Goal: Task Accomplishment & Management: Manage account settings

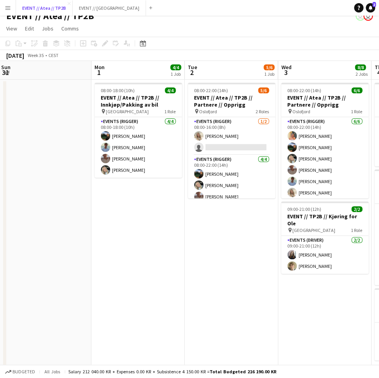
scroll to position [0, 223]
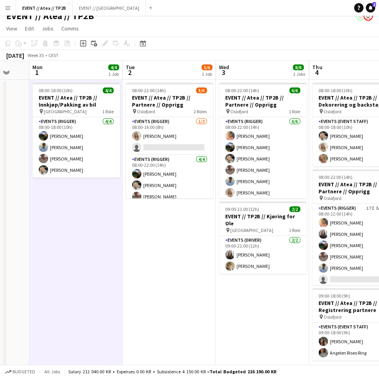
scroll to position [0, 254]
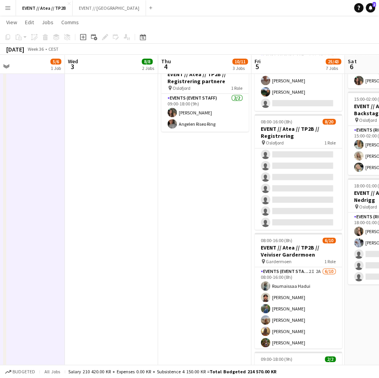
scroll to position [0, 217]
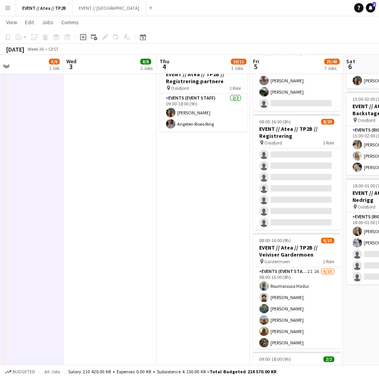
drag, startPoint x: 285, startPoint y: 258, endPoint x: 278, endPoint y: 230, distance: 29.2
click at [277, 230] on app-calendar-viewport "Sun 31 Mon 1 4/4 1 Job Tue 2 5/6 1 Job Wed 3 8/8 2 Jobs Thu 4 10/11 3 Jobs Fri …" at bounding box center [189, 156] width 379 height 724
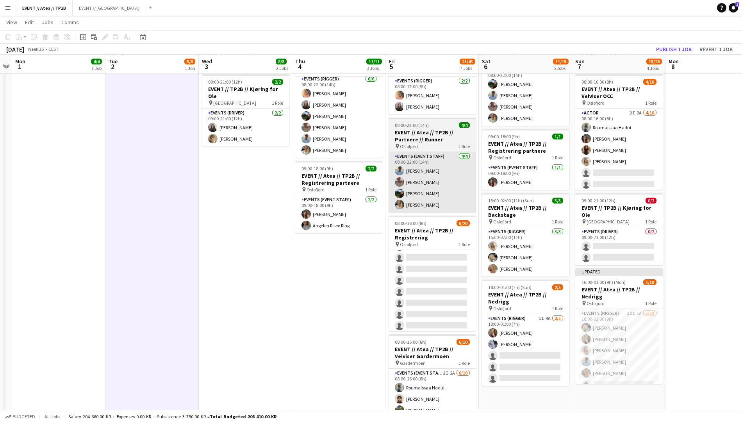
scroll to position [97, 0]
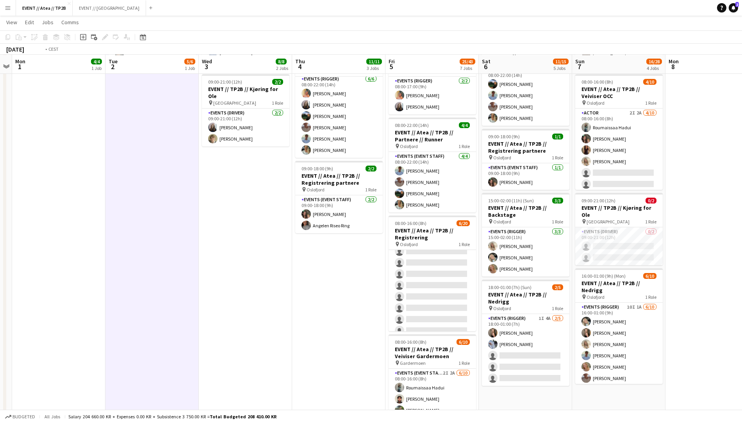
drag, startPoint x: 696, startPoint y: 282, endPoint x: 568, endPoint y: 326, distance: 135.5
click at [574, 316] on app-calendar-viewport "Sat 30 Sun 31 Mon 1 4/4 1 Job Tue 2 5/6 1 Job Wed 3 8/8 2 Jobs Thu 4 11/11 3 Jo…" at bounding box center [371, 257] width 742 height 724
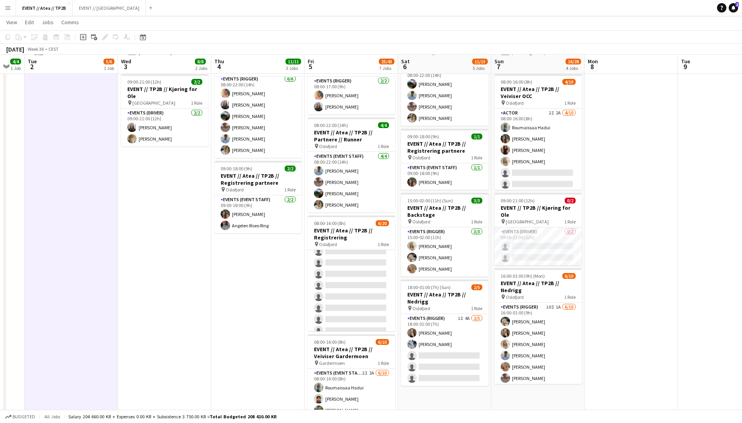
scroll to position [0, 240]
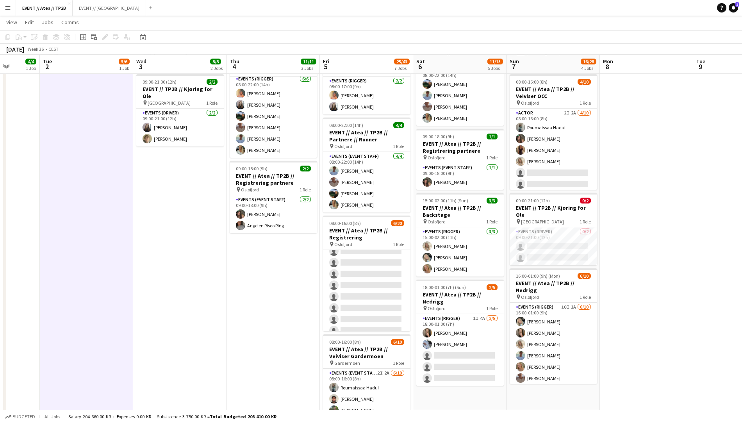
click at [269, 364] on app-date-cell "08:00-18:00 (10h) 3/3 EVENT // Atea // TP2B // Dekorering og backstage oppsett …" at bounding box center [272, 285] width 93 height 667
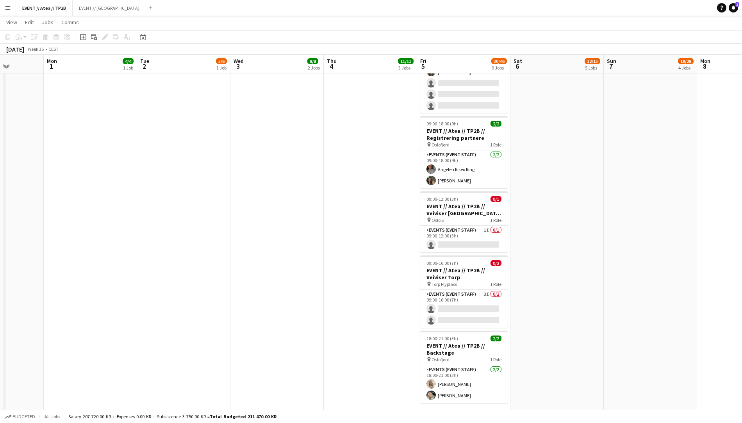
scroll to position [471, 0]
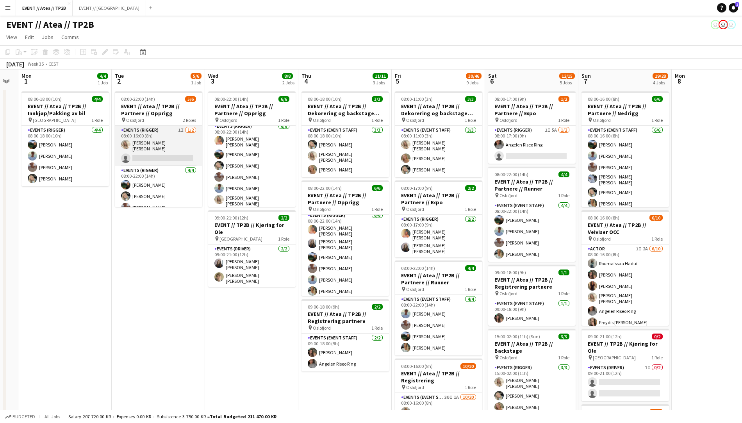
click at [158, 146] on app-card-role "Events (Rigger) 1I 1/2 08:00-16:00 (8h) Vanessa Riise Naas single-neutral-actio…" at bounding box center [158, 146] width 87 height 40
